Goal: Information Seeking & Learning: Understand process/instructions

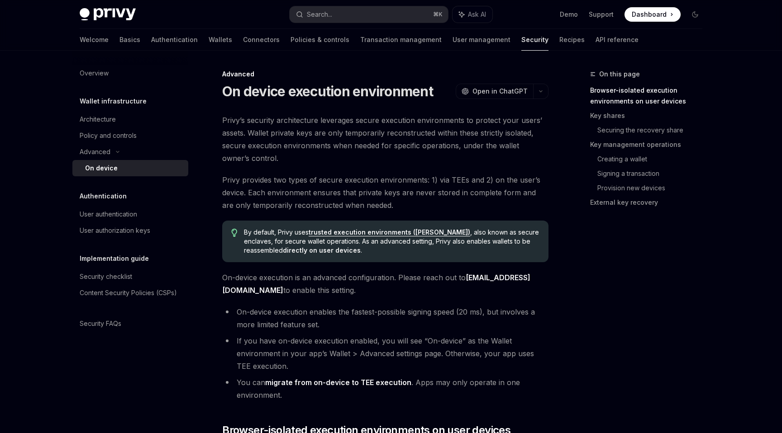
click at [559, 42] on link "Recipes" at bounding box center [571, 40] width 25 height 22
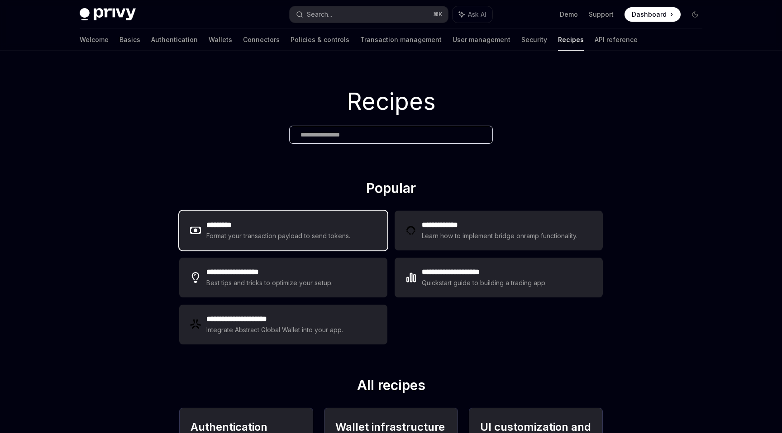
click at [277, 235] on div "Format your transaction payload to send tokens." at bounding box center [278, 236] width 144 height 11
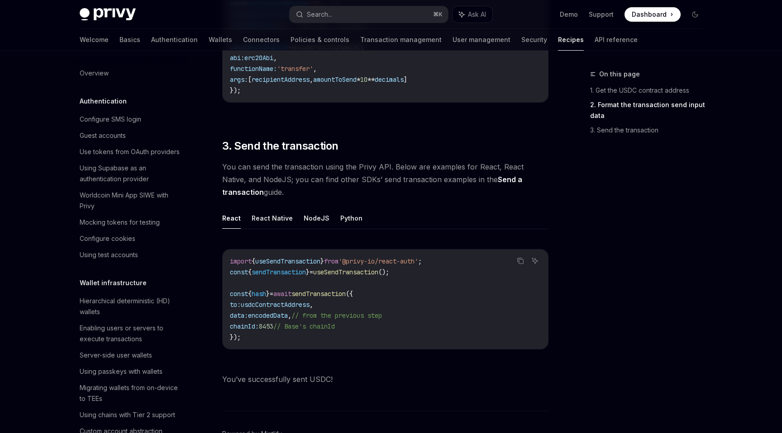
scroll to position [644, 0]
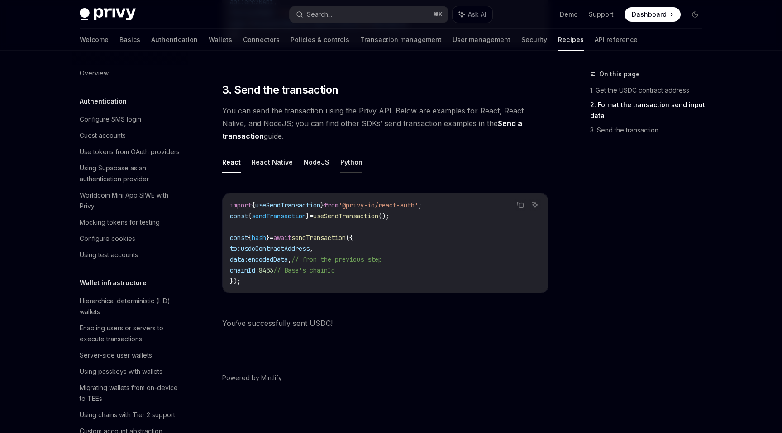
click at [346, 164] on button "Python" at bounding box center [351, 162] width 22 height 21
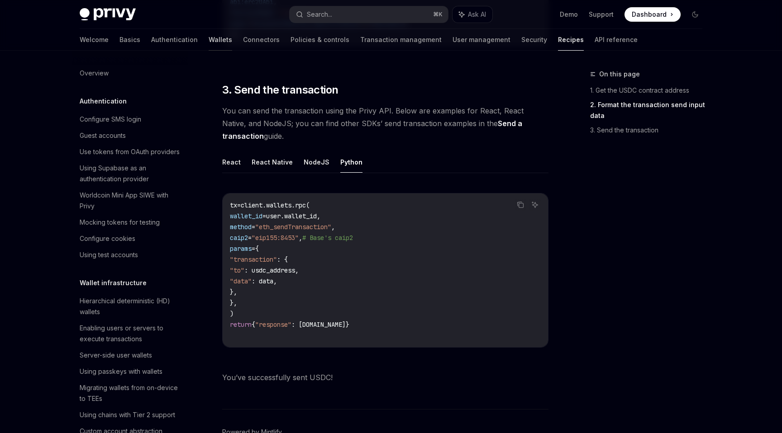
click at [209, 42] on link "Wallets" at bounding box center [221, 40] width 24 height 22
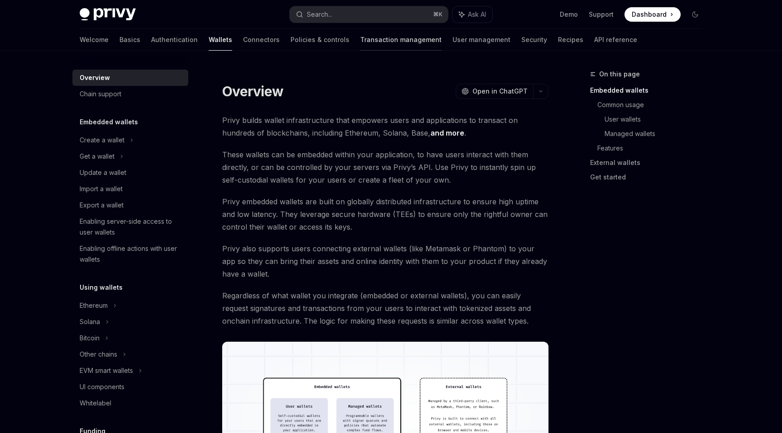
click at [360, 41] on link "Transaction management" at bounding box center [400, 40] width 81 height 22
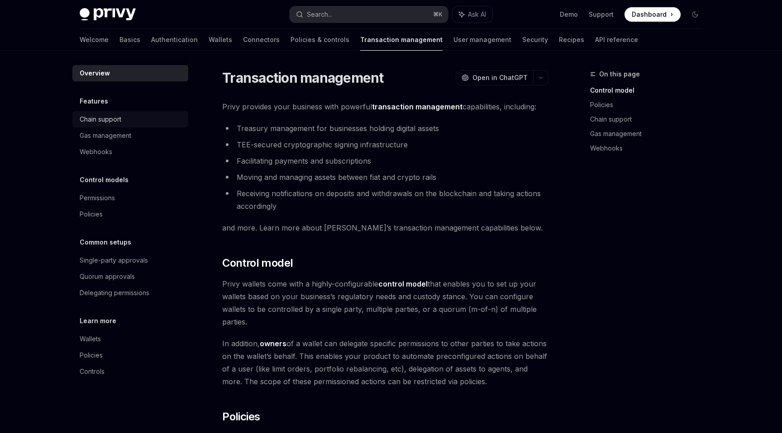
click at [124, 114] on div "Chain support" at bounding box center [131, 119] width 103 height 11
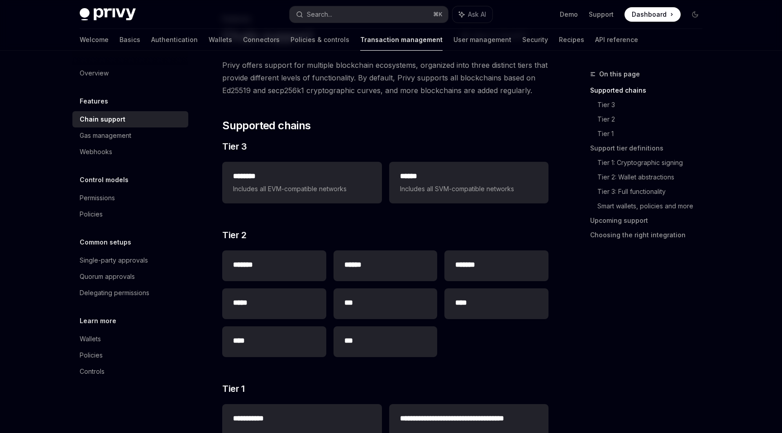
scroll to position [53, 0]
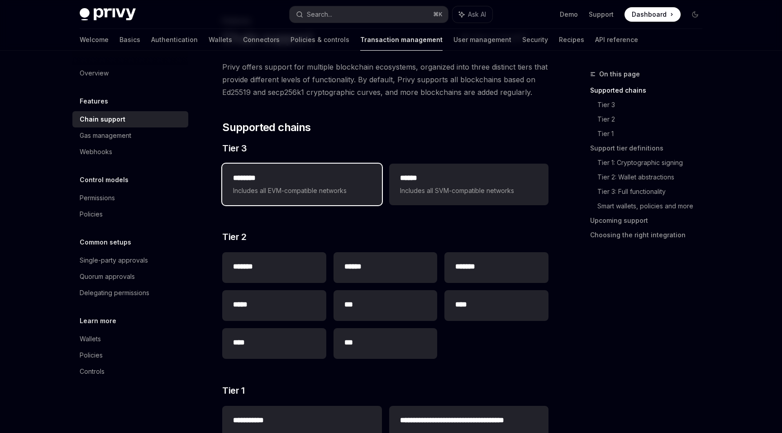
click at [338, 202] on div "******** Includes all EVM-compatible networks" at bounding box center [301, 185] width 159 height 42
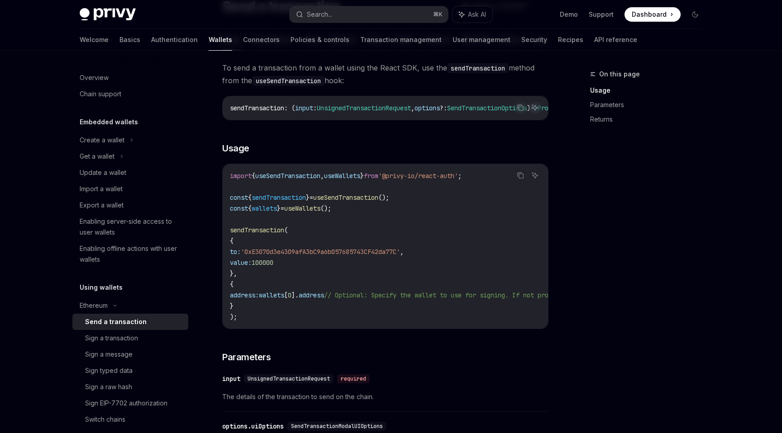
scroll to position [79, 0]
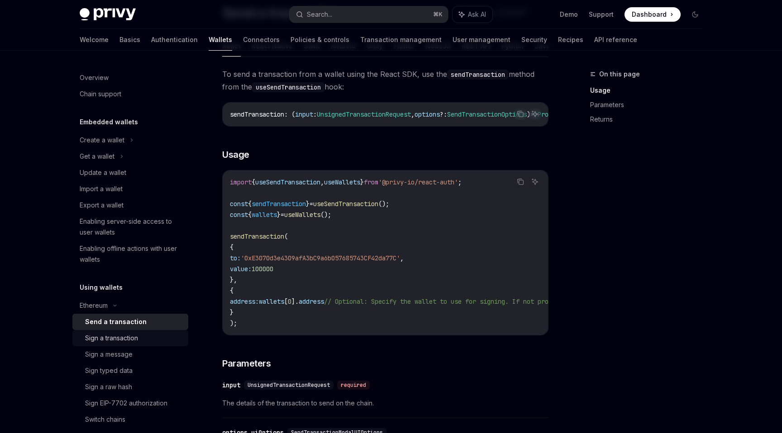
click at [122, 335] on div "Sign a transaction" at bounding box center [111, 338] width 53 height 11
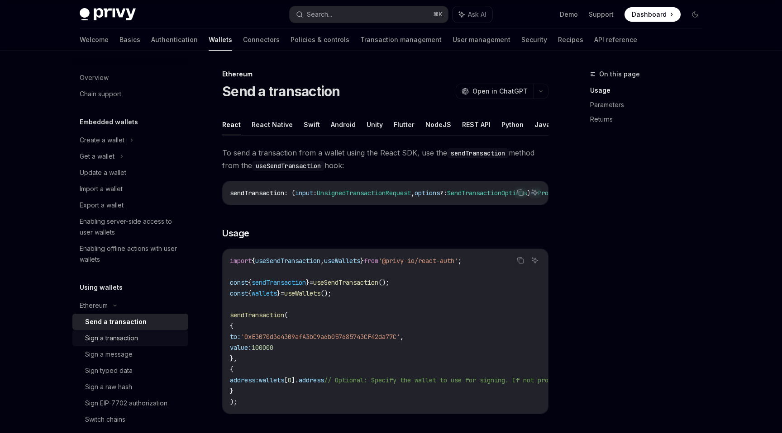
type textarea "*"
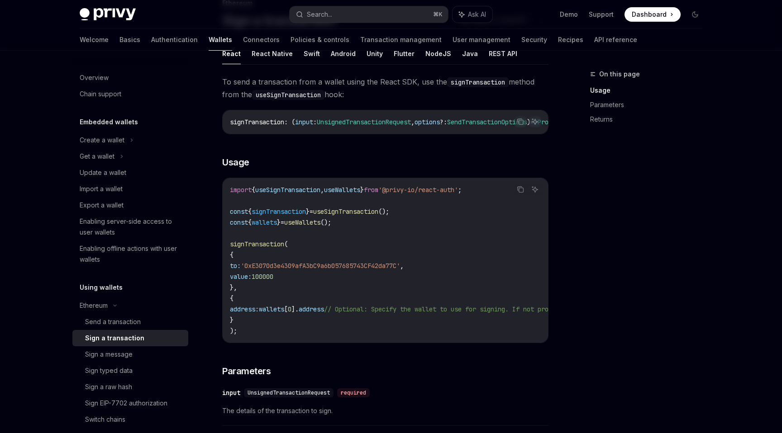
scroll to position [71, 0]
click at [237, 163] on span "Usage" at bounding box center [235, 162] width 27 height 13
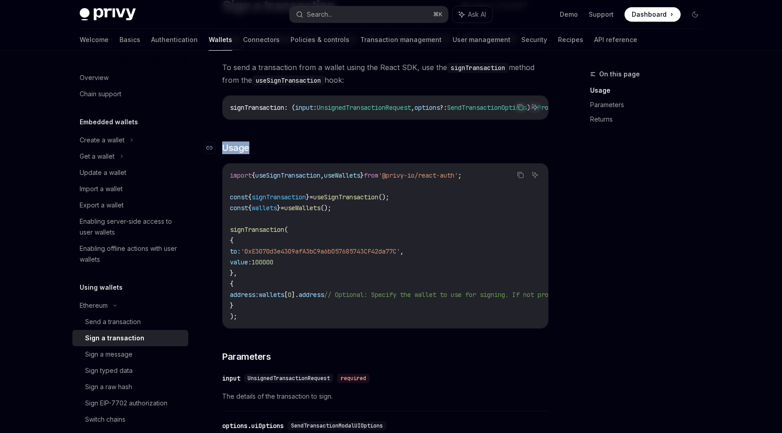
click at [237, 163] on div "To send a transaction from a wallet using the React SDK, use the signTransactio…" at bounding box center [385, 380] width 326 height 639
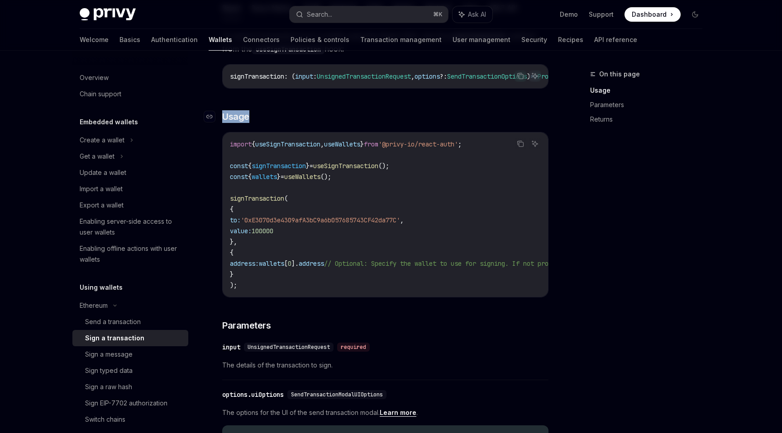
scroll to position [162, 0]
